Goal: Obtain resource: Download file/media

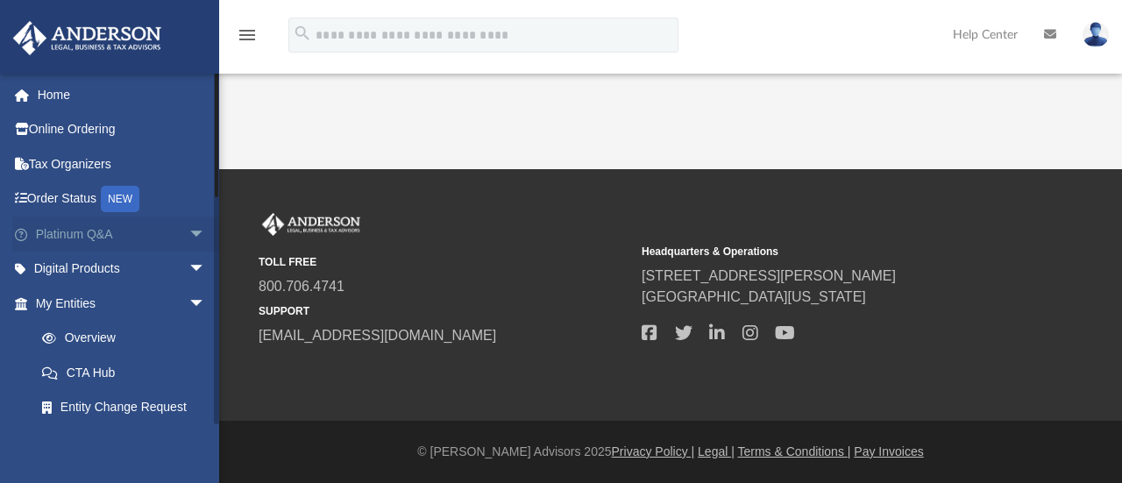
click at [189, 232] on span "arrow_drop_down" at bounding box center [206, 235] width 35 height 36
click at [189, 232] on span "arrow_drop_up" at bounding box center [206, 235] width 35 height 36
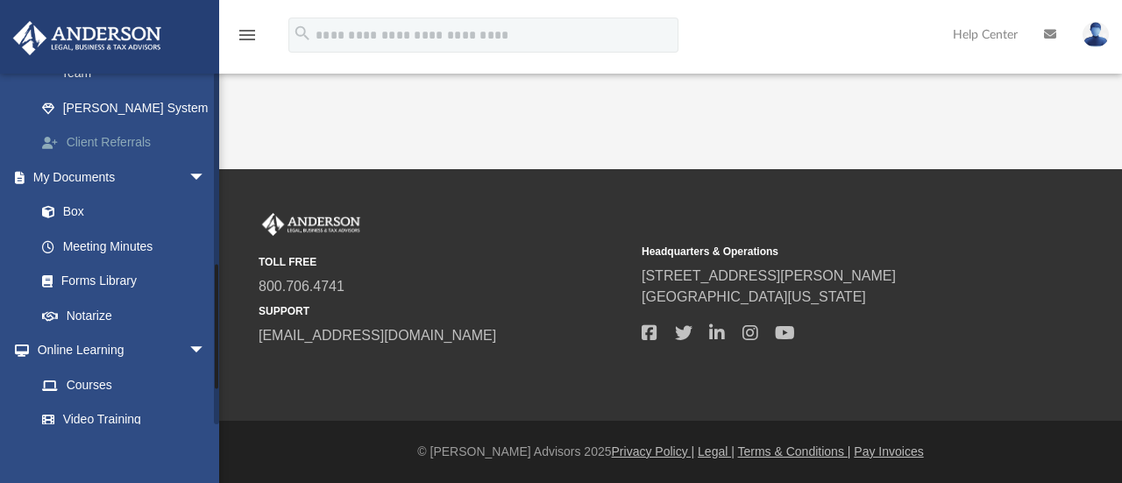
scroll to position [530, 0]
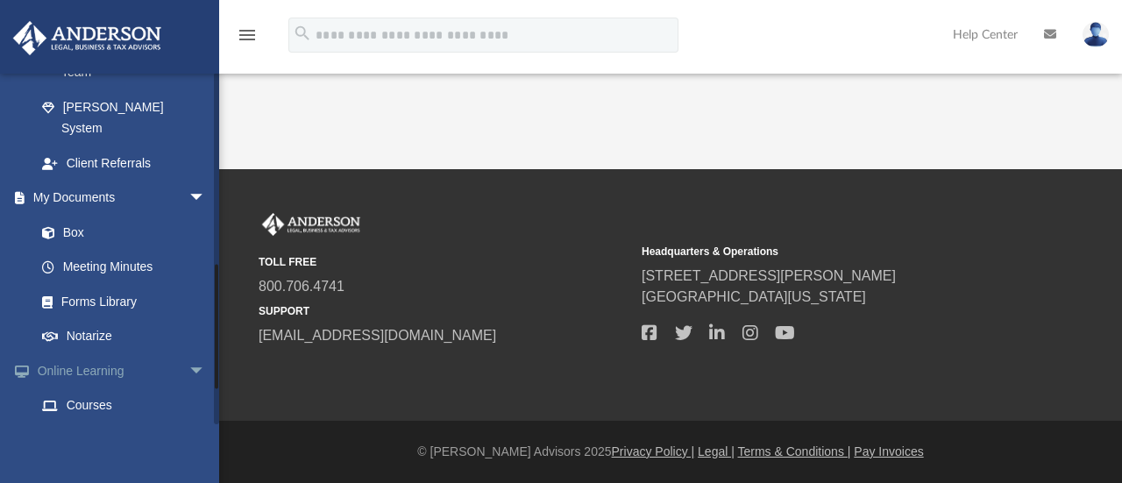
click at [189, 353] on span "arrow_drop_down" at bounding box center [206, 371] width 35 height 36
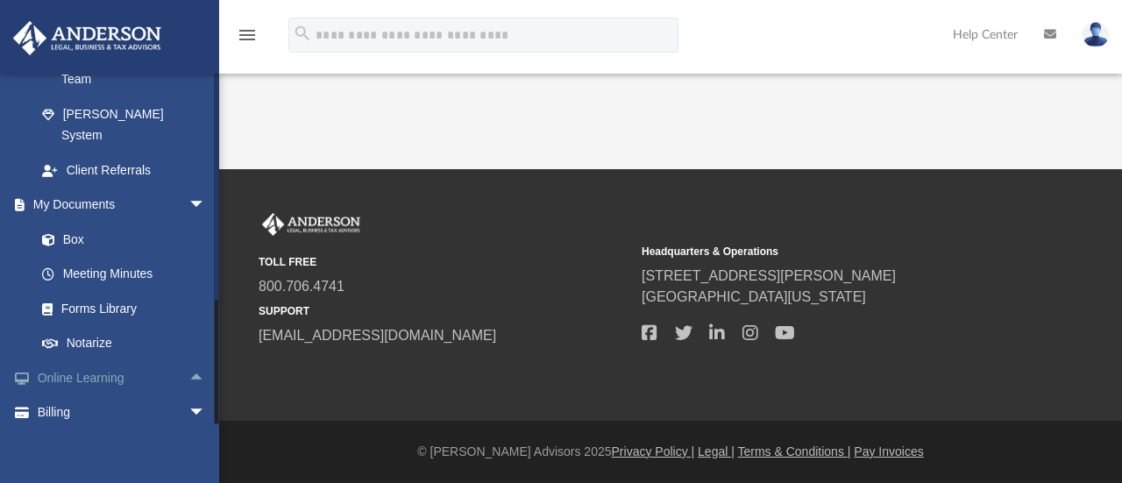
click at [189, 360] on span "arrow_drop_up" at bounding box center [206, 378] width 35 height 36
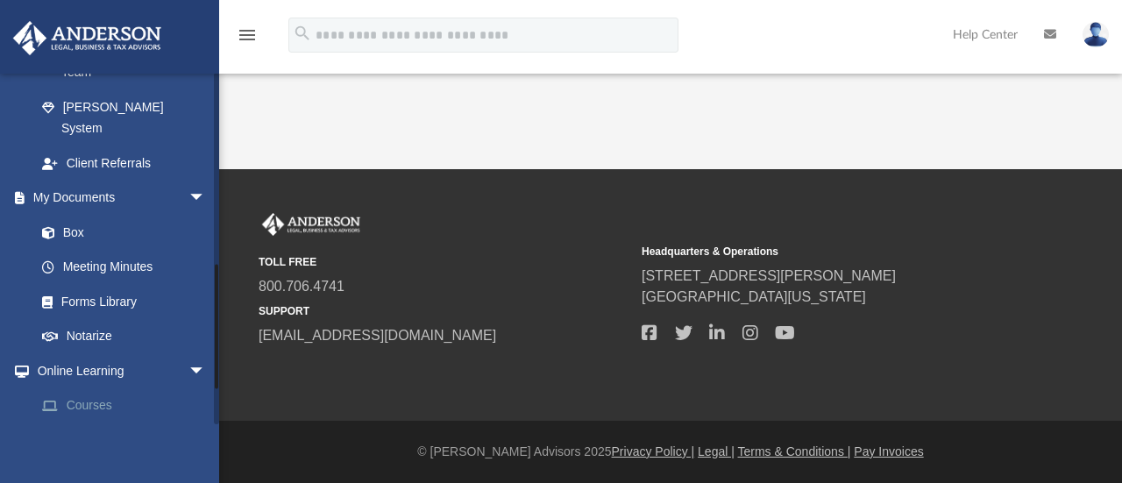
click at [96, 388] on link "Courses" at bounding box center [129, 405] width 208 height 35
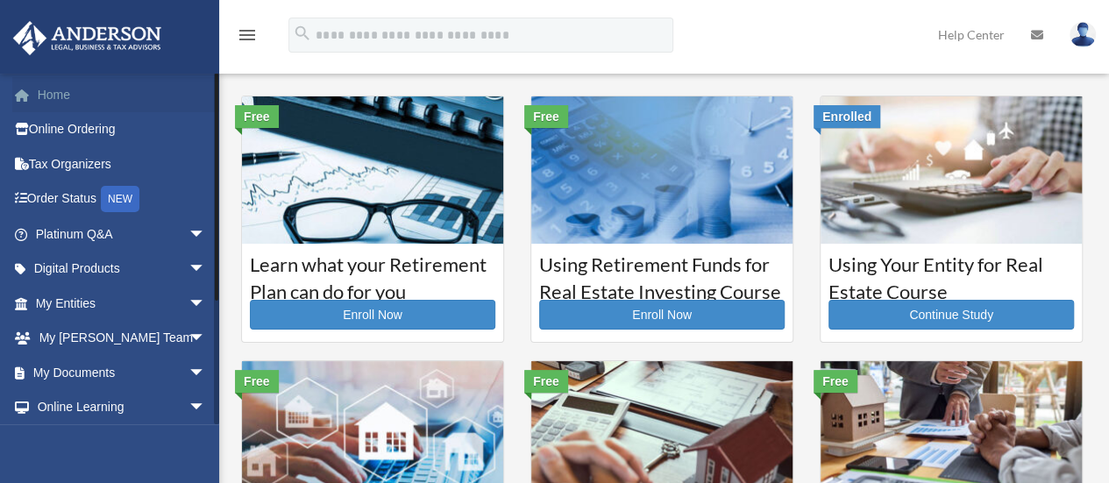
click at [39, 100] on link "Home" at bounding box center [122, 94] width 220 height 35
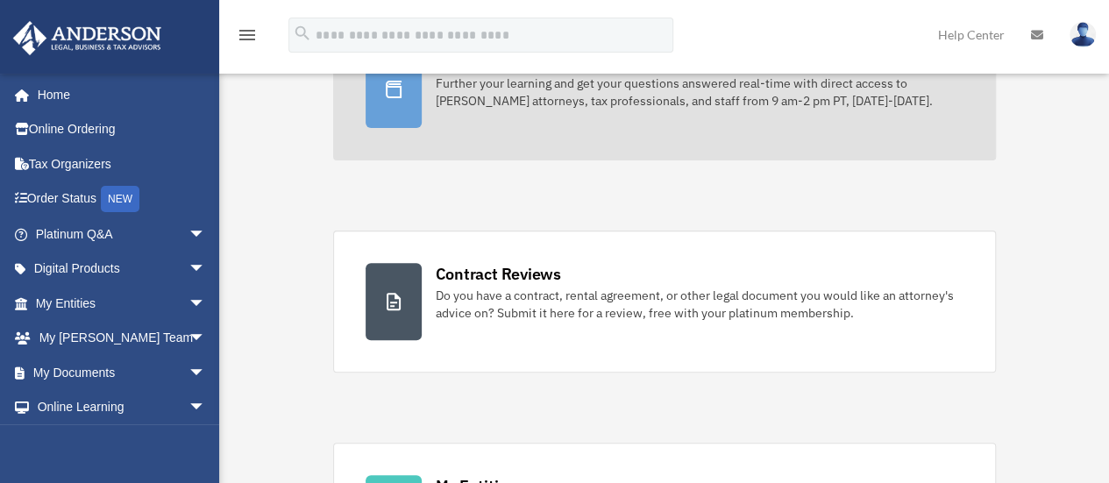
scroll to position [32, 0]
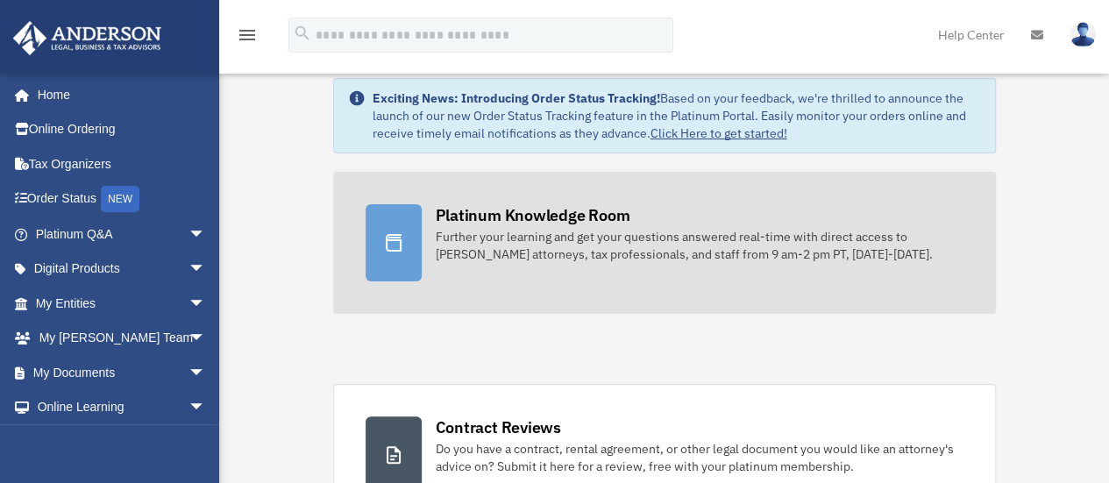
click at [599, 212] on div "Platinum Knowledge Room" at bounding box center [533, 215] width 195 height 22
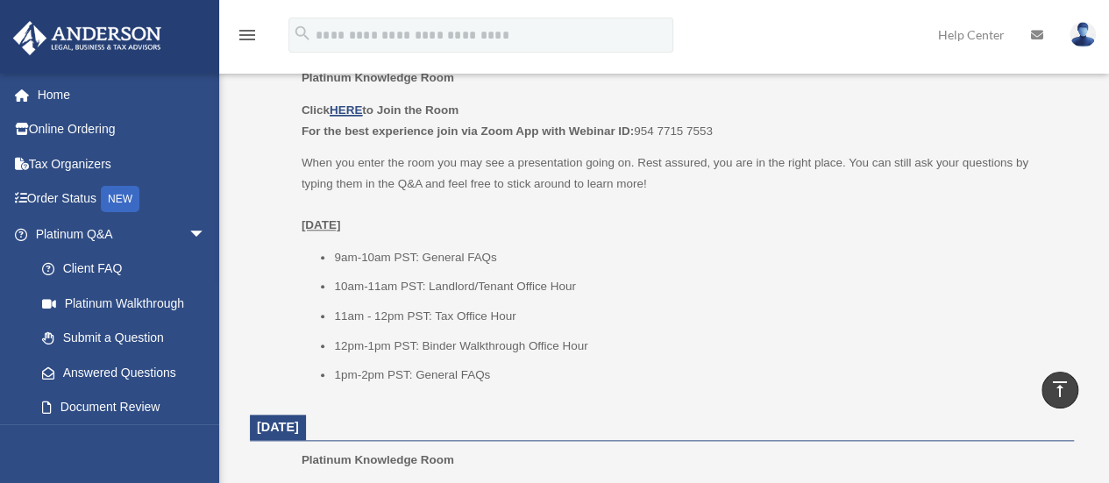
scroll to position [779, 0]
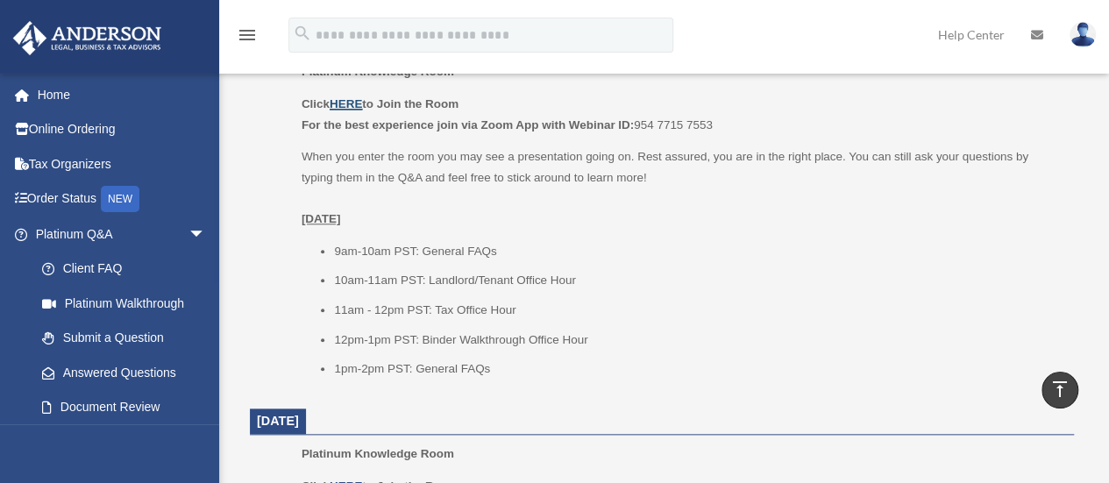
click at [351, 103] on u "HERE" at bounding box center [346, 103] width 32 height 13
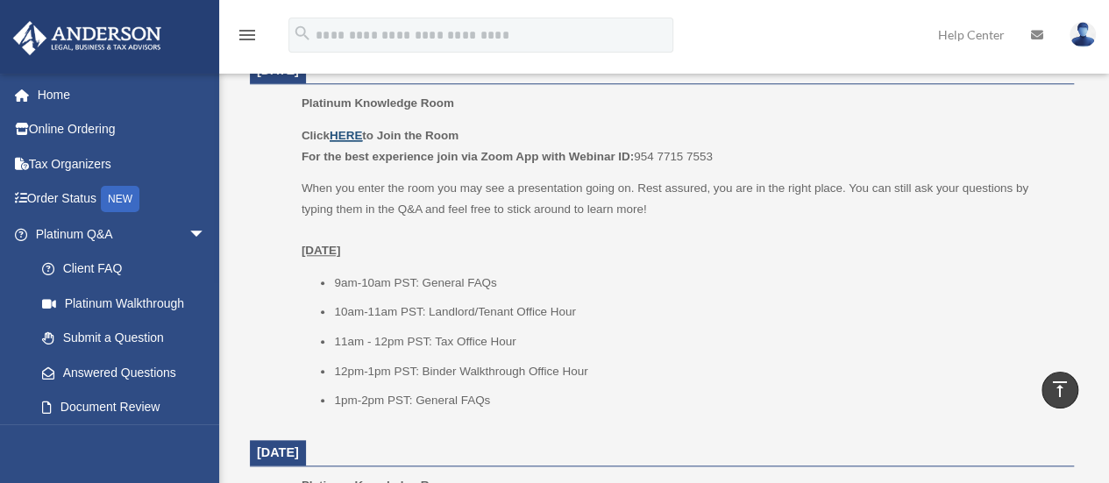
scroll to position [746, 0]
click at [359, 131] on u "HERE" at bounding box center [346, 136] width 32 height 13
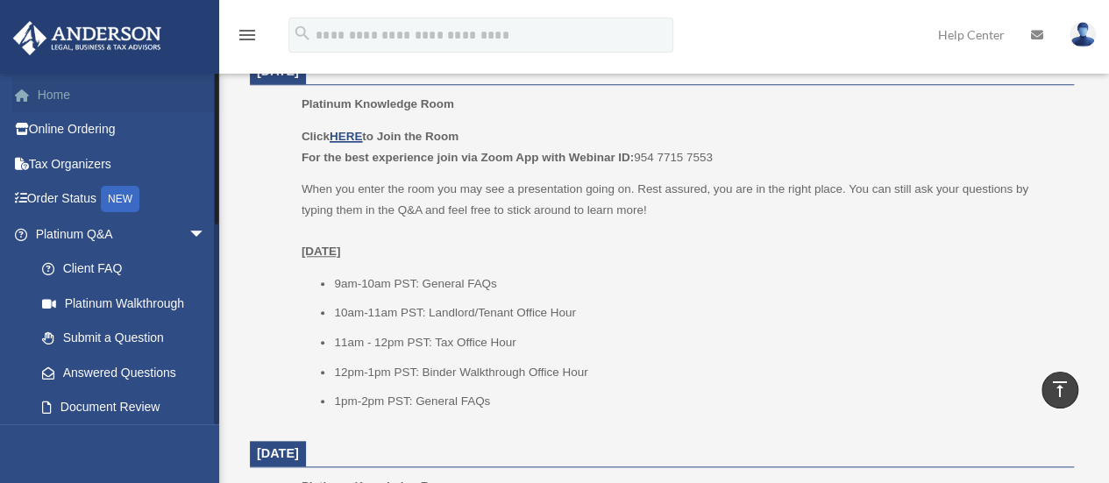
click at [84, 103] on link "Home" at bounding box center [122, 94] width 220 height 35
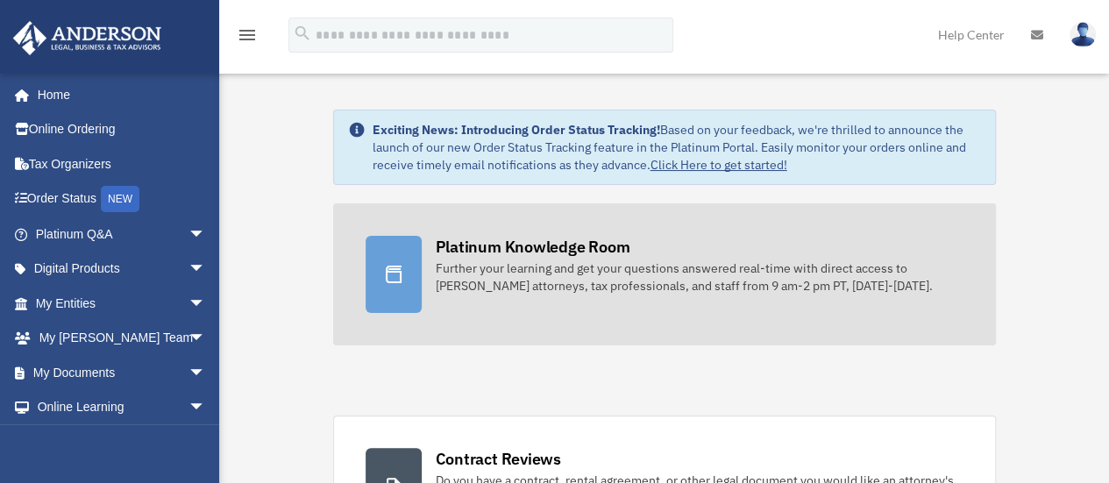
click at [498, 236] on div "Platinum Knowledge Room" at bounding box center [533, 247] width 195 height 22
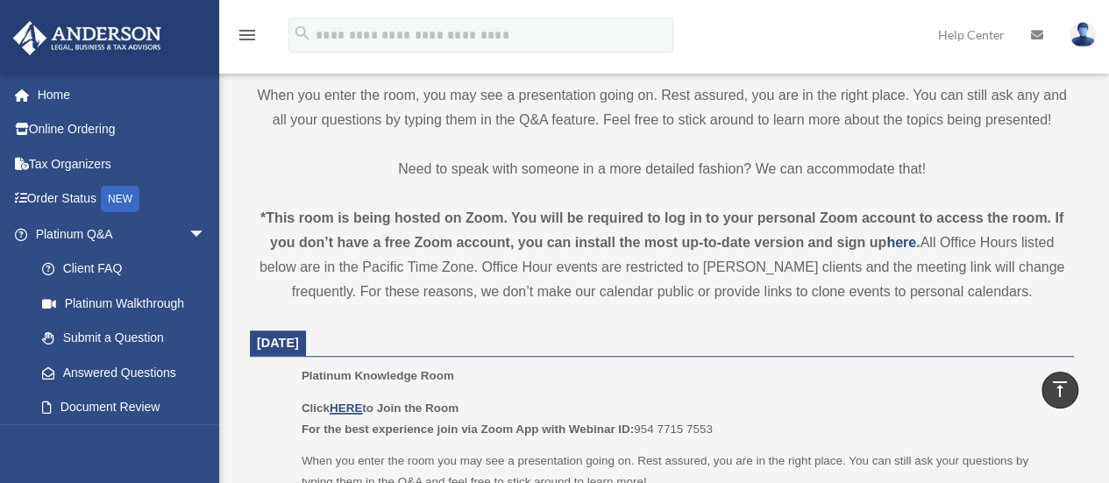
scroll to position [474, 0]
click at [354, 411] on u "HERE" at bounding box center [346, 408] width 32 height 13
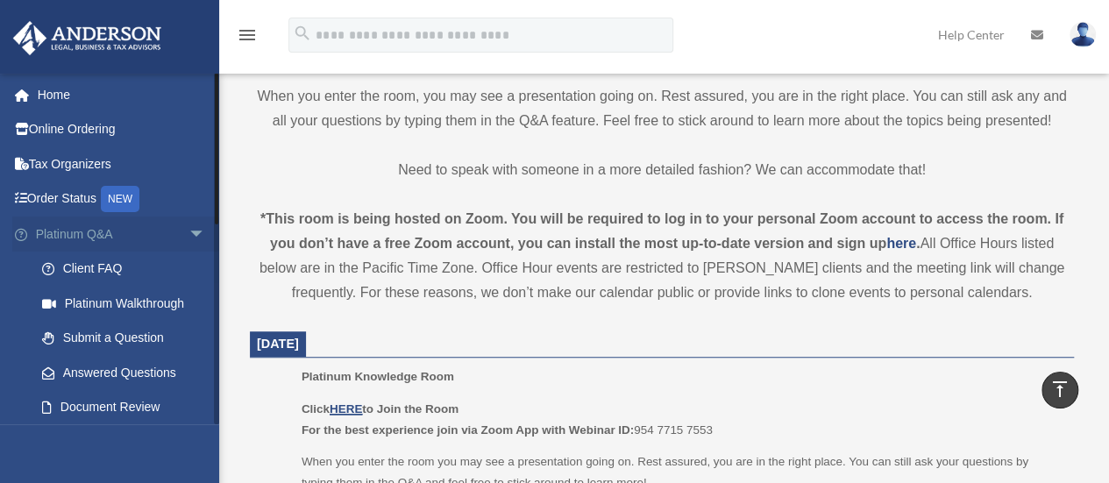
click at [189, 236] on span "arrow_drop_down" at bounding box center [206, 235] width 35 height 36
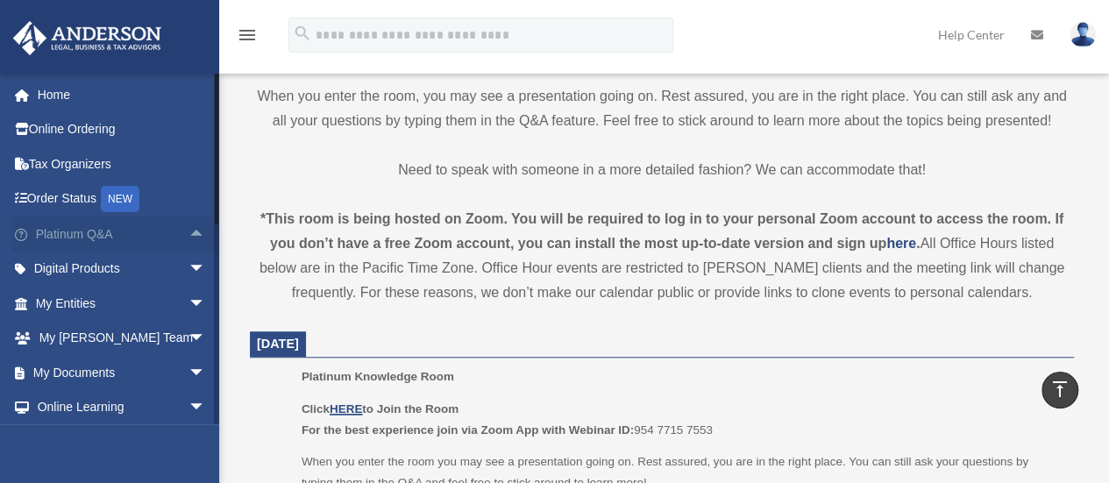
click at [189, 239] on span "arrow_drop_up" at bounding box center [206, 235] width 35 height 36
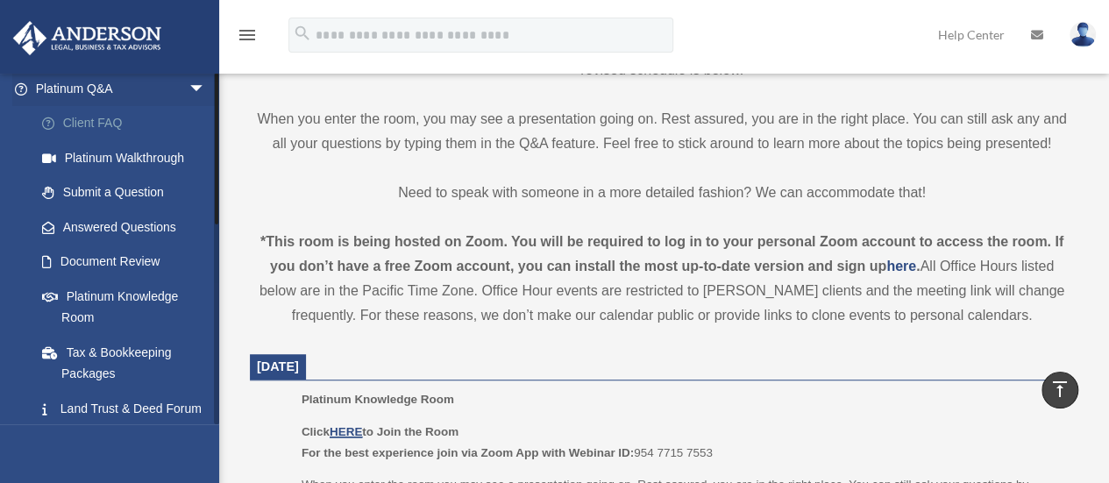
scroll to position [0, 0]
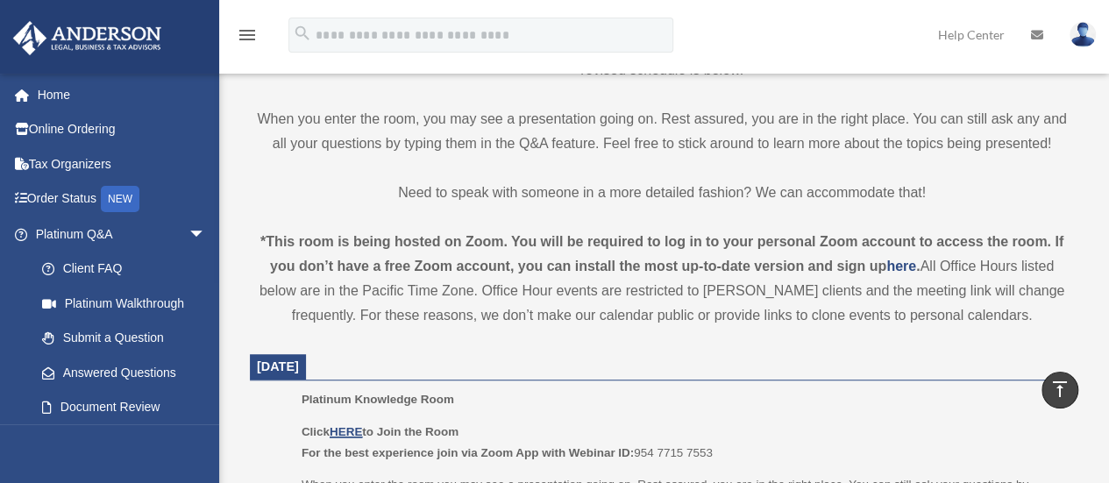
drag, startPoint x: 184, startPoint y: 270, endPoint x: 525, endPoint y: 7, distance: 430.8
click at [525, 7] on div "menu search Site Menu add carlosmoranx4@gmail.com My Profile Reset Password Log…" at bounding box center [554, 36] width 1109 height 73
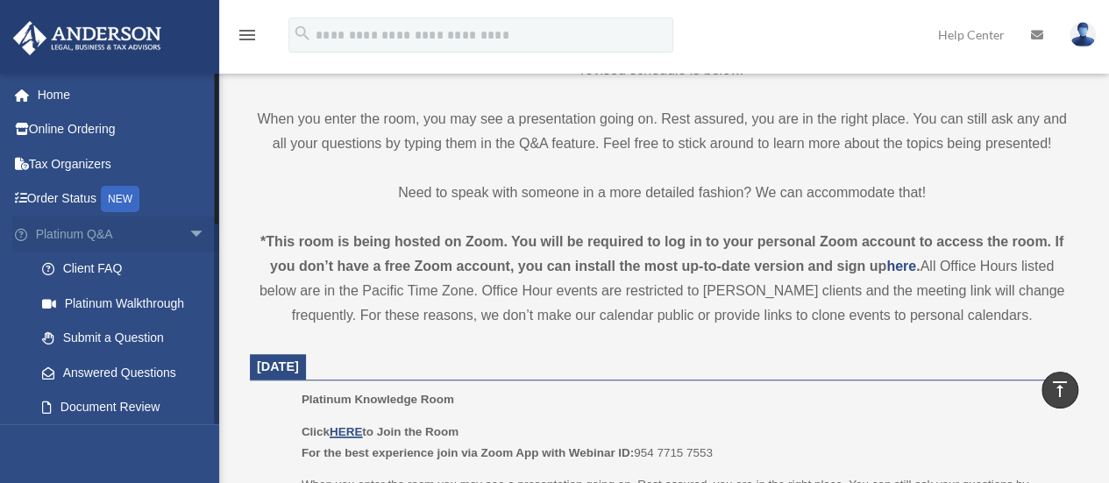
click at [189, 230] on span "arrow_drop_down" at bounding box center [206, 235] width 35 height 36
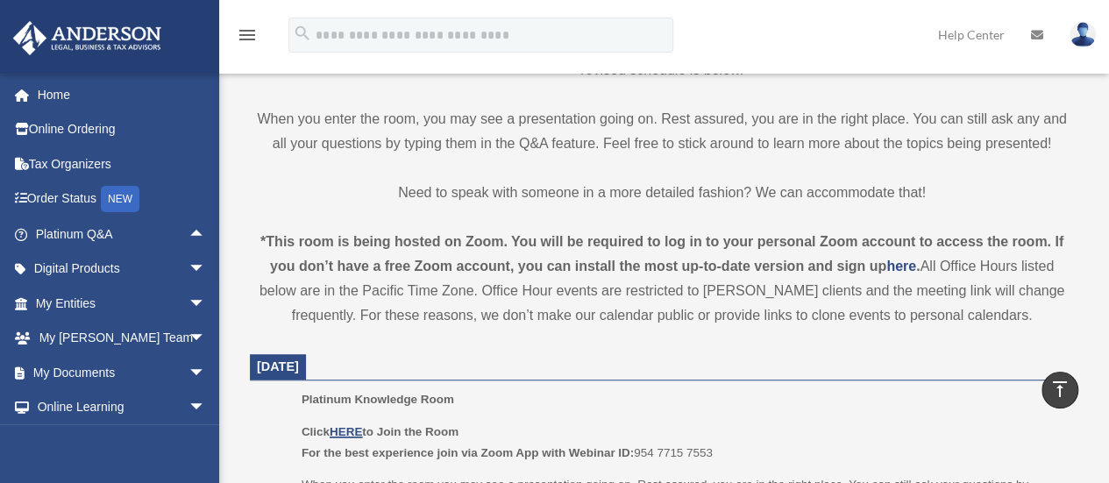
drag, startPoint x: 179, startPoint y: 369, endPoint x: 144, endPoint y: 447, distance: 85.6
click at [144, 447] on div "carlosmoranx4@gmail.com Sign Out carlosmoranx4@gmail.com Home Online Ordering T…" at bounding box center [109, 314] width 219 height 483
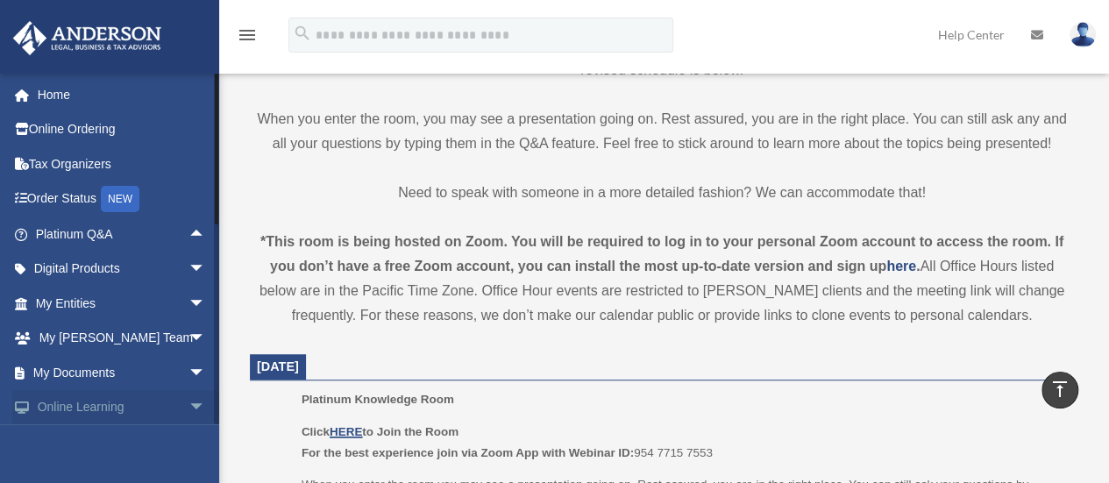
click at [189, 396] on span "arrow_drop_down" at bounding box center [206, 408] width 35 height 36
click at [189, 276] on span "arrow_drop_down" at bounding box center [206, 270] width 35 height 36
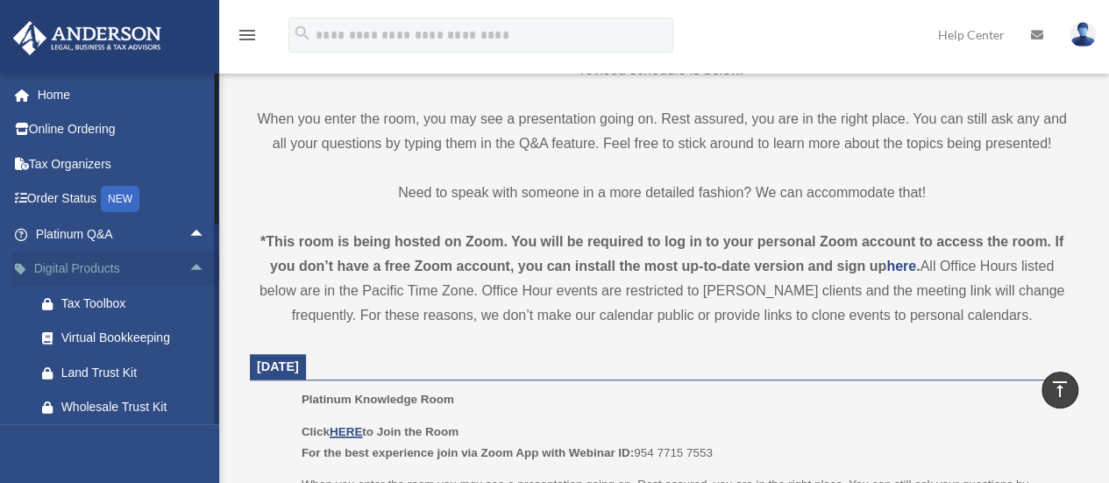
click at [189, 264] on span "arrow_drop_up" at bounding box center [206, 270] width 35 height 36
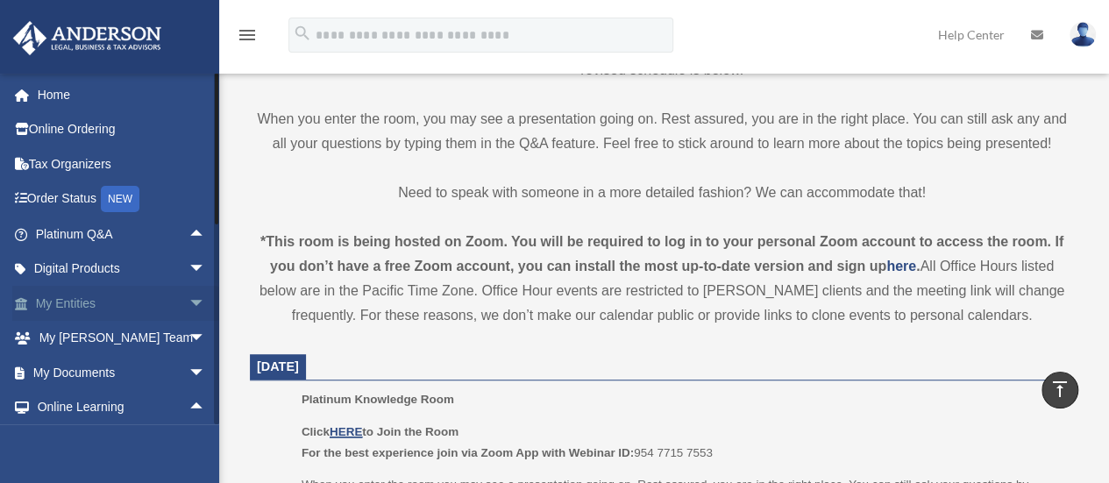
click at [189, 304] on span "arrow_drop_down" at bounding box center [206, 304] width 35 height 36
click at [189, 304] on span "arrow_drop_up" at bounding box center [206, 304] width 35 height 36
click at [189, 334] on span "arrow_drop_down" at bounding box center [206, 339] width 35 height 36
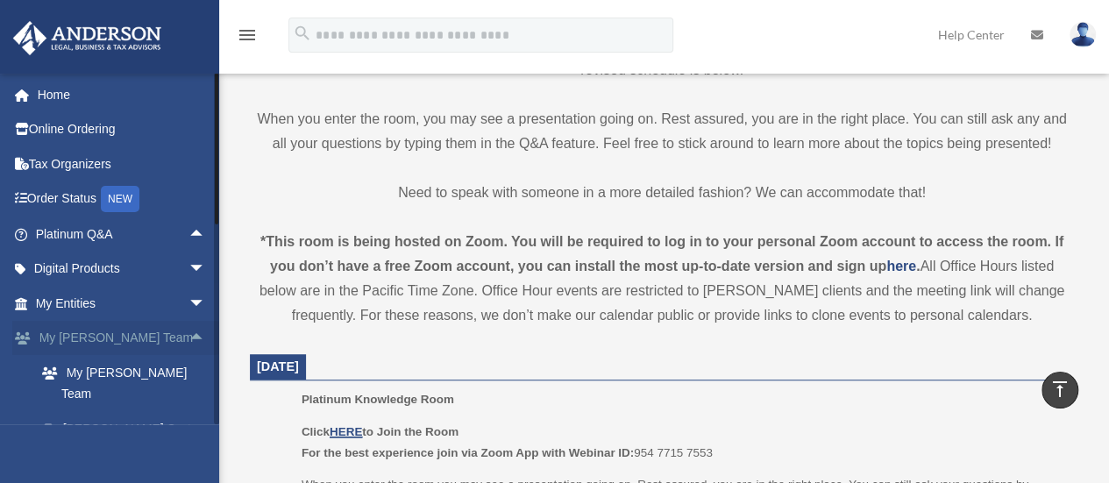
click at [189, 334] on span "arrow_drop_up" at bounding box center [206, 339] width 35 height 36
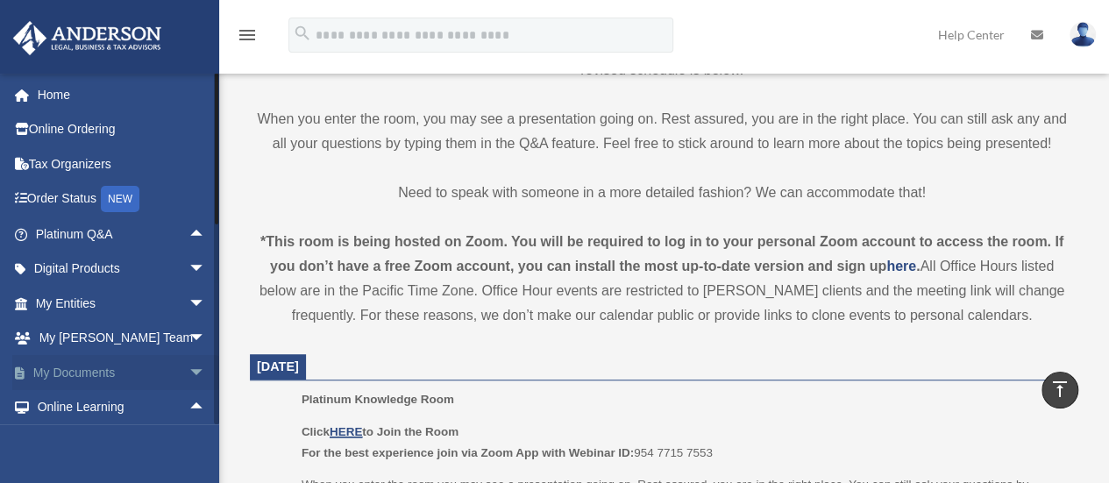
click at [189, 368] on span "arrow_drop_down" at bounding box center [206, 373] width 35 height 36
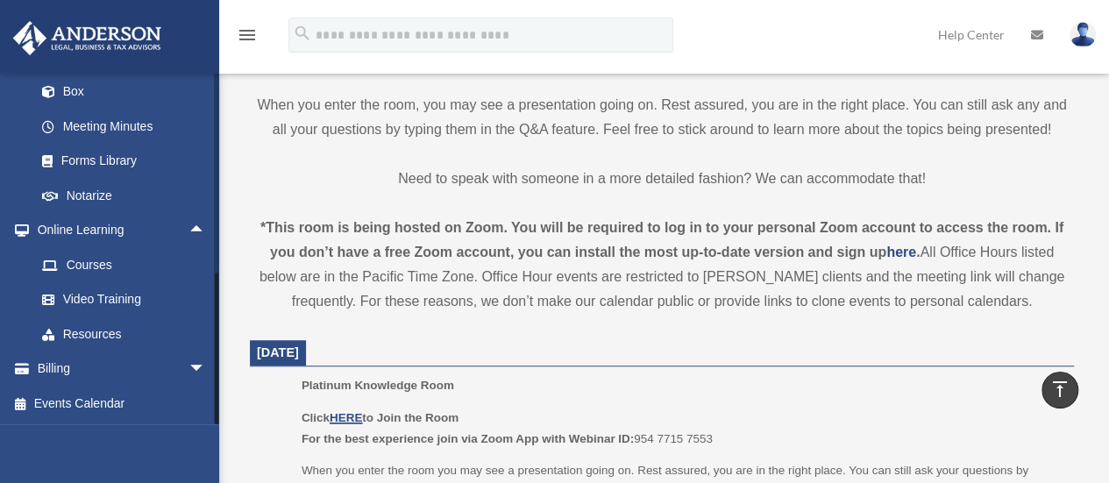
scroll to position [466, 0]
click at [111, 160] on link "Forms Library" at bounding box center [129, 161] width 208 height 35
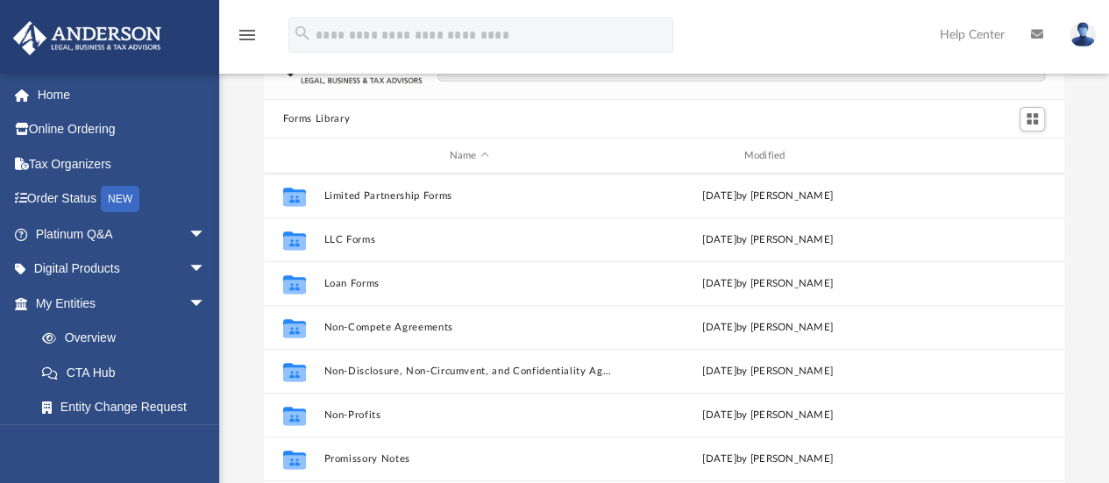
scroll to position [782, 0]
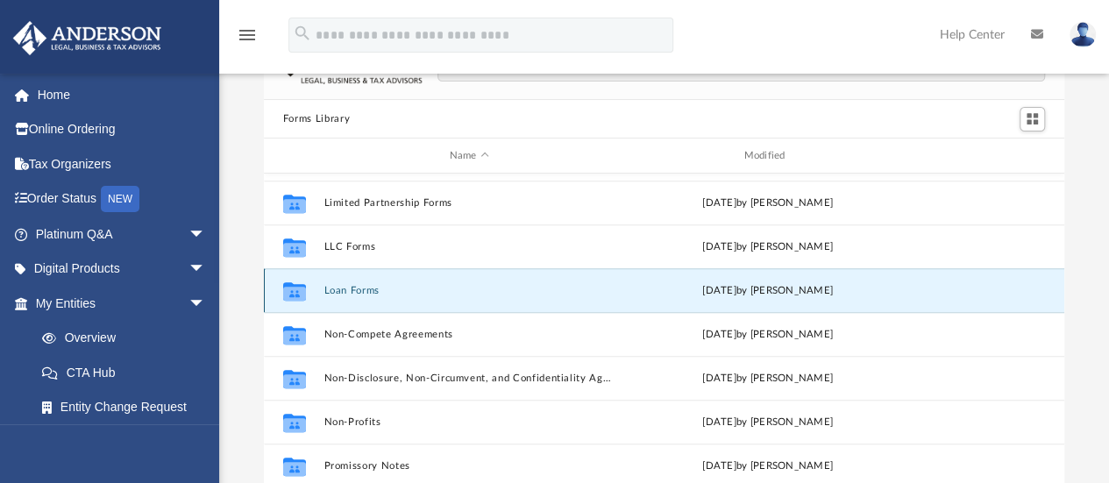
click at [352, 285] on button "Loan Forms" at bounding box center [469, 290] width 291 height 11
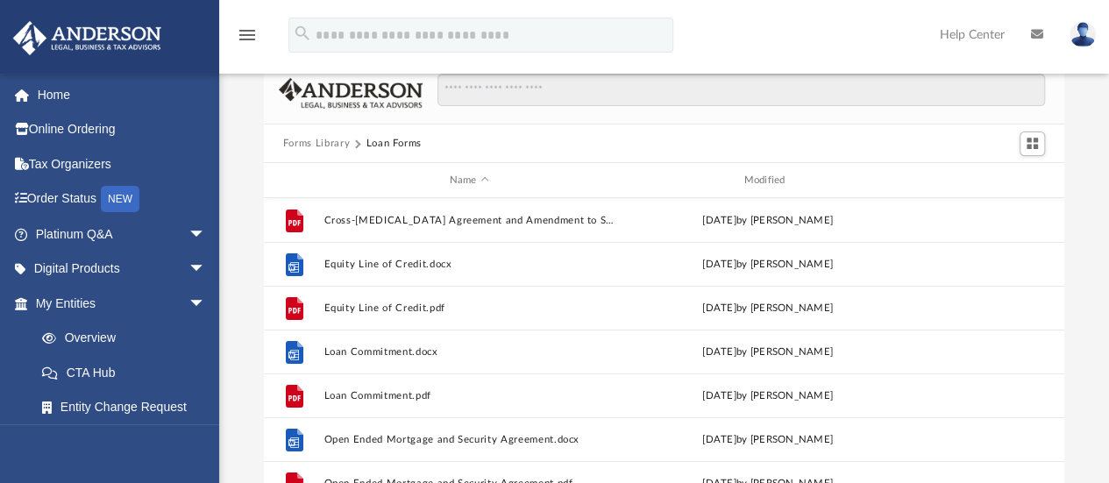
scroll to position [33, 0]
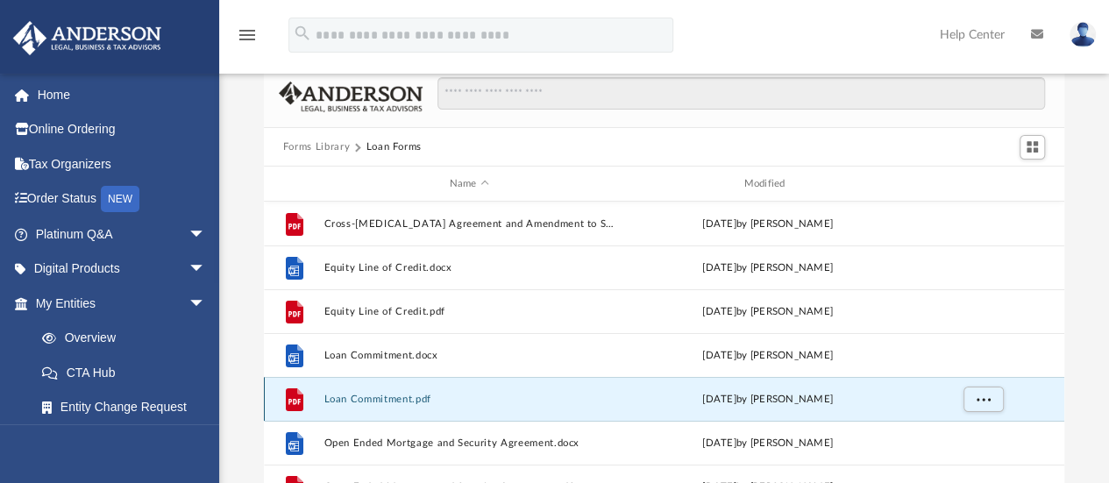
click at [402, 394] on button "Loan Commitment.pdf" at bounding box center [469, 399] width 291 height 11
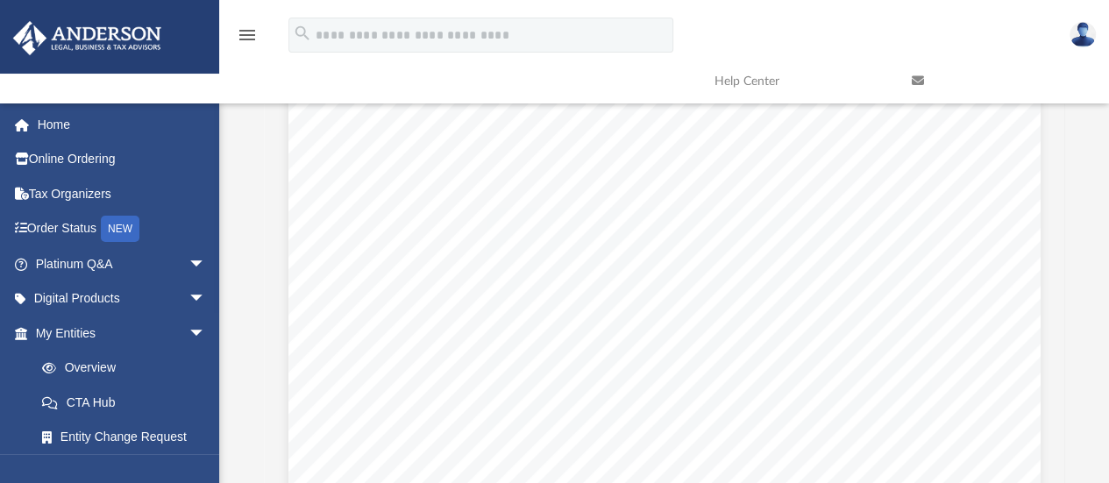
scroll to position [0, 0]
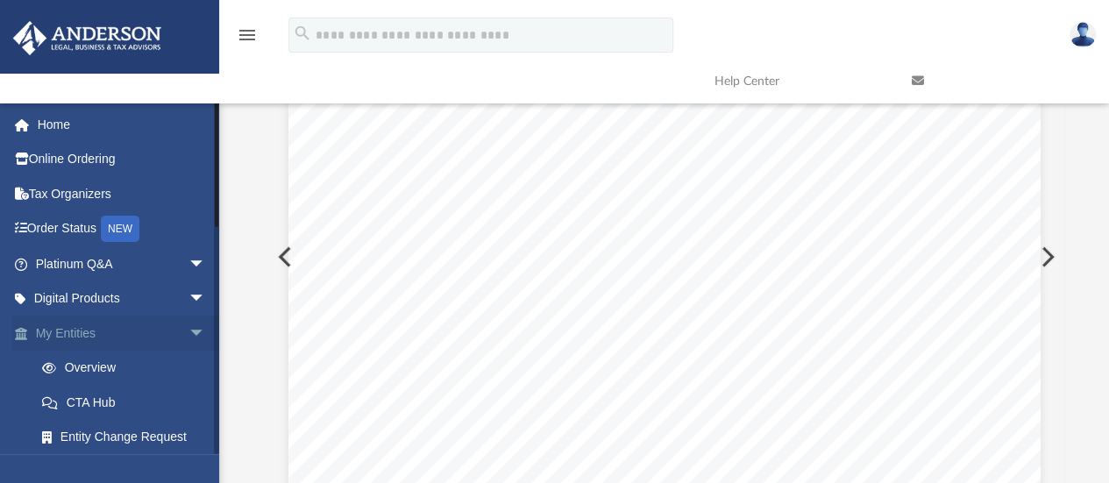
click at [189, 331] on span "arrow_drop_down" at bounding box center [206, 334] width 35 height 36
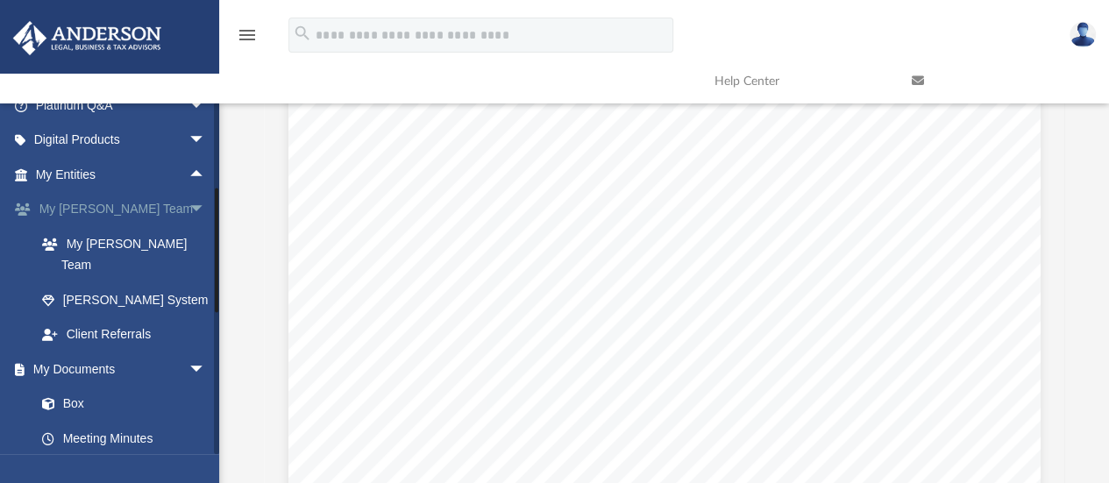
scroll to position [160, 0]
click at [158, 281] on link "[PERSON_NAME] System" at bounding box center [129, 298] width 208 height 35
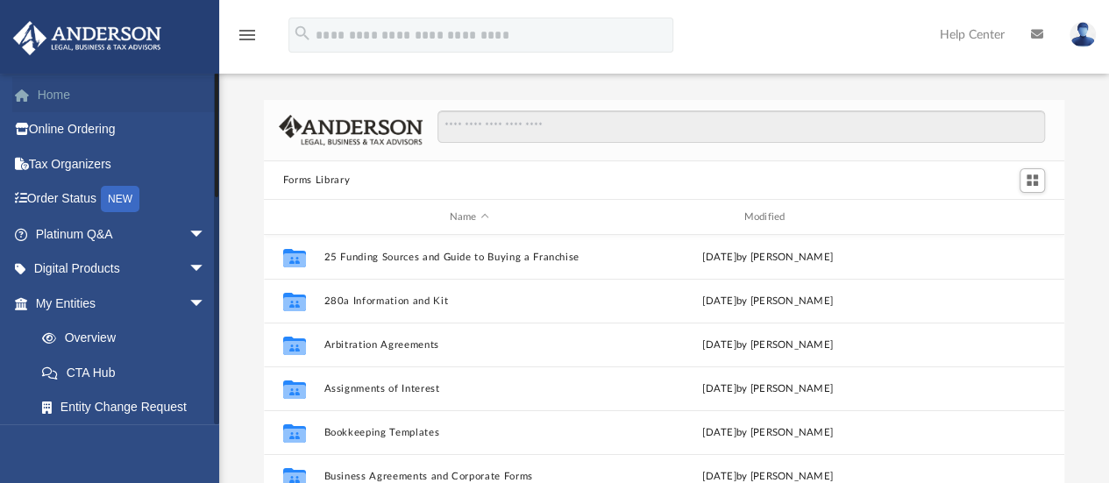
scroll to position [385, 787]
click at [189, 267] on span "arrow_drop_down" at bounding box center [206, 270] width 35 height 36
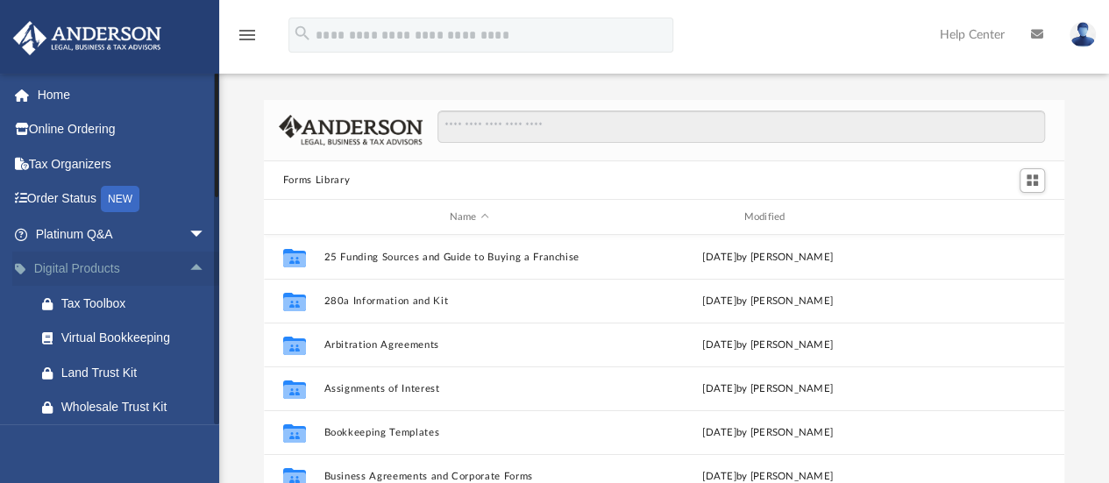
click at [189, 267] on span "arrow_drop_up" at bounding box center [206, 270] width 35 height 36
click at [189, 306] on span "arrow_drop_down" at bounding box center [206, 304] width 35 height 36
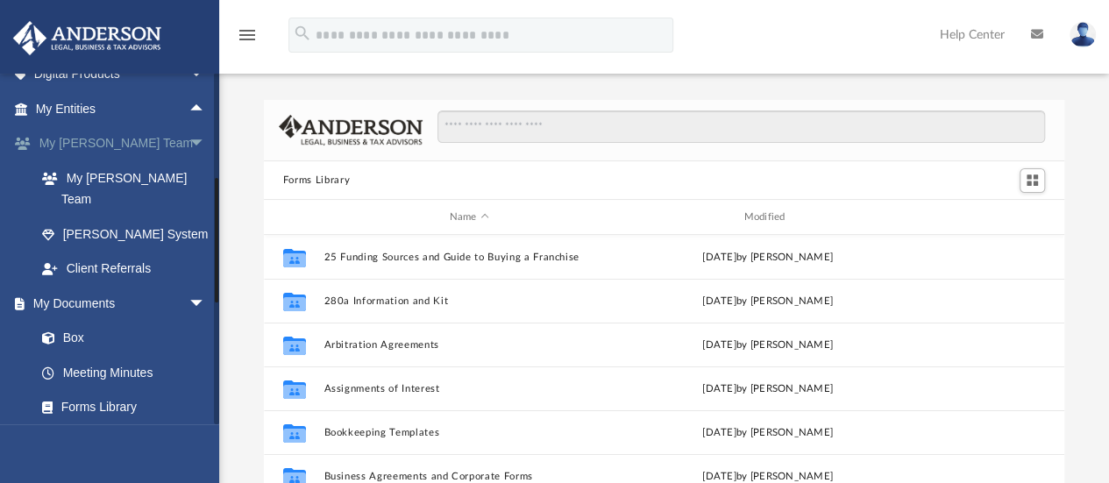
scroll to position [196, 0]
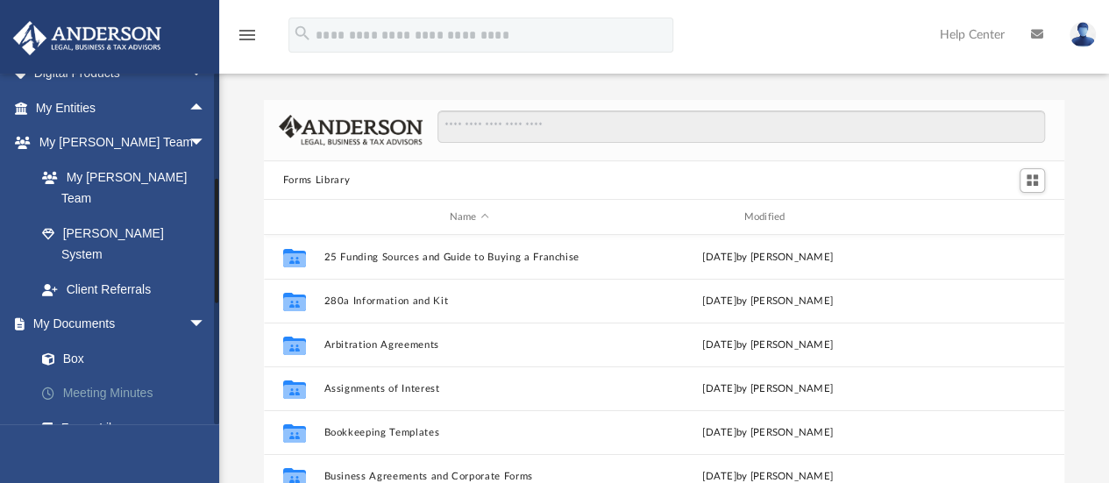
click at [115, 376] on link "Meeting Minutes" at bounding box center [129, 393] width 208 height 35
